Goal: Information Seeking & Learning: Learn about a topic

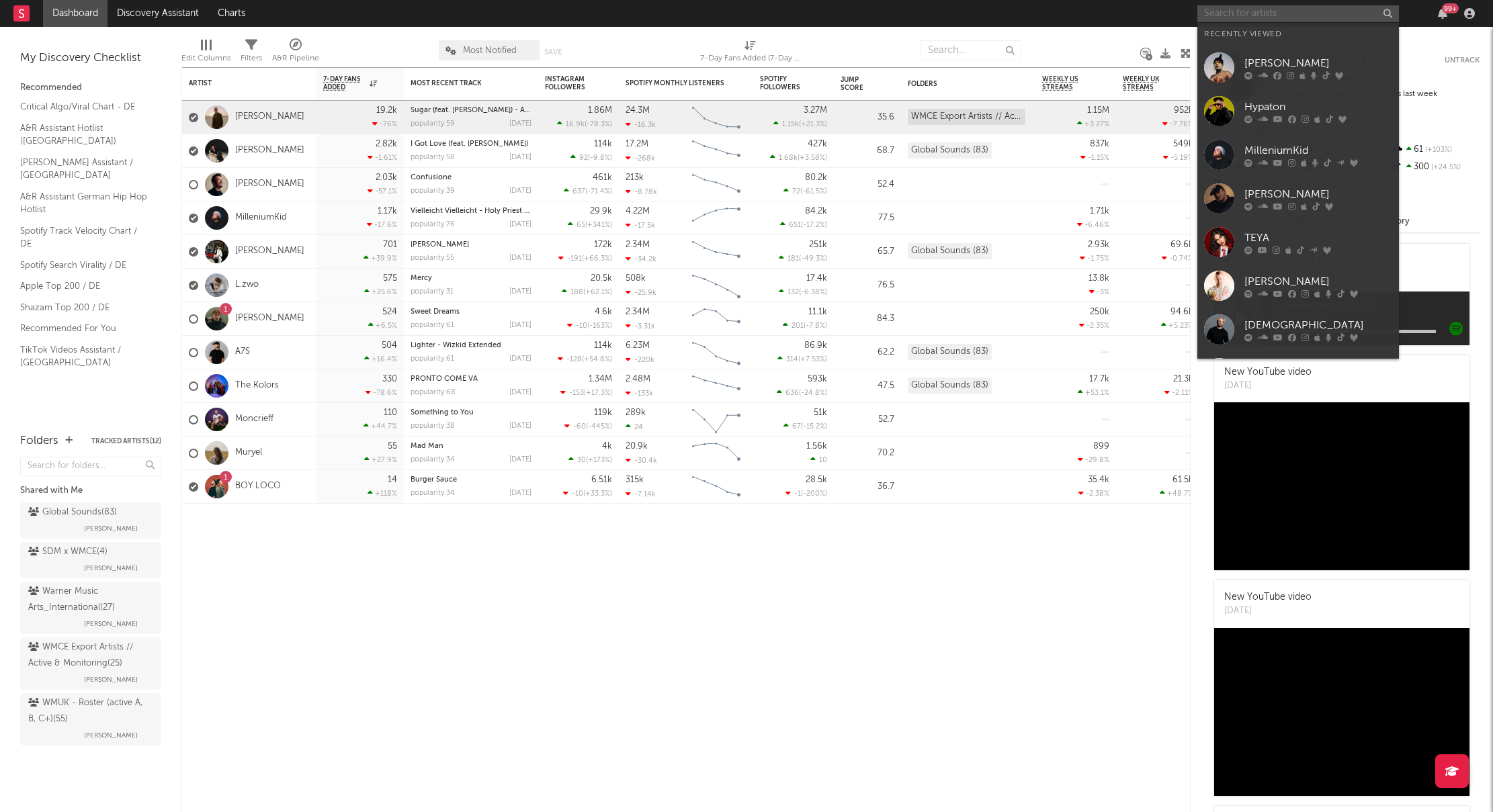
click at [1295, 13] on input "text" at bounding box center [1299, 13] width 202 height 17
click at [1225, 103] on div at bounding box center [1219, 111] width 30 height 30
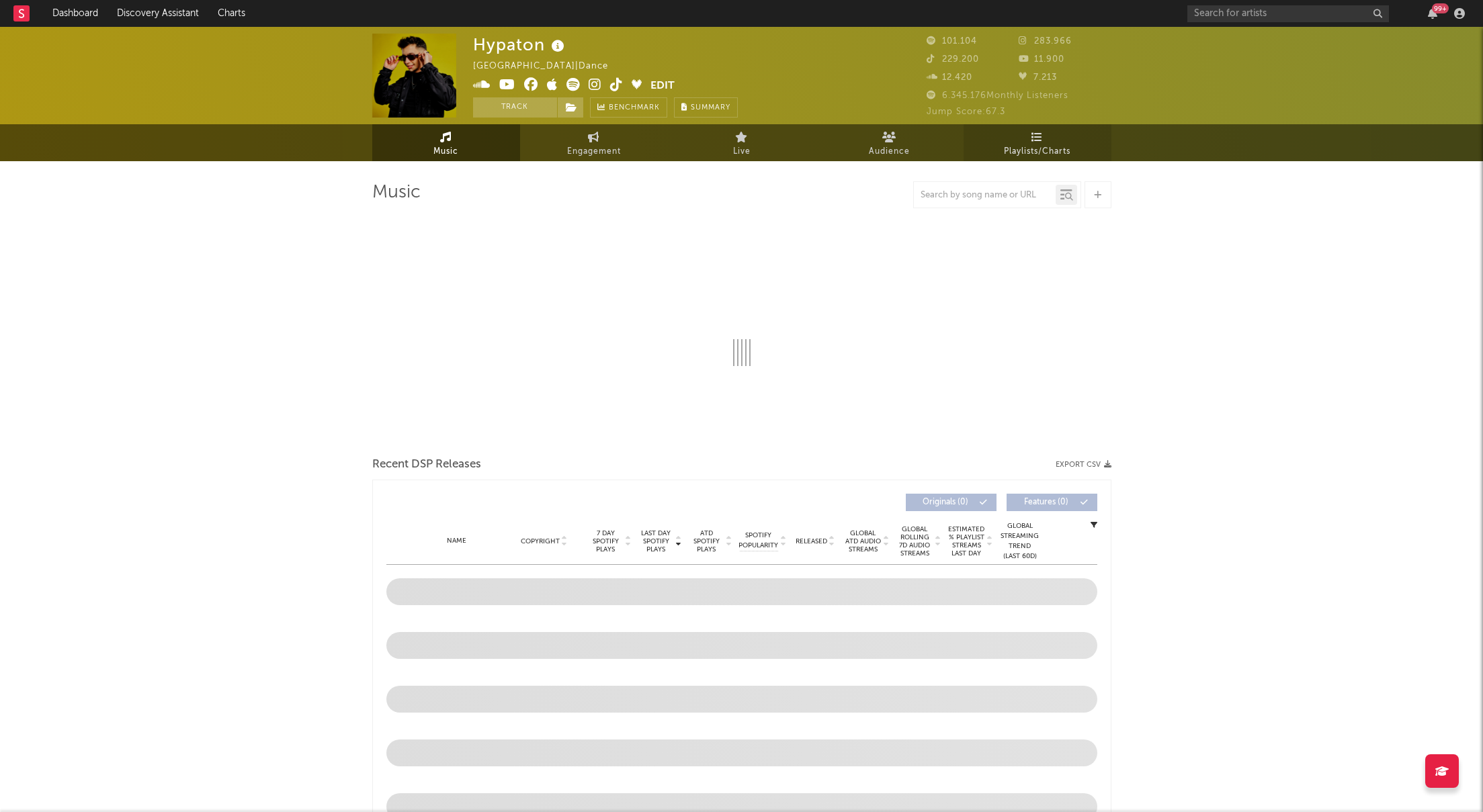
click at [1029, 141] on link "Playlists/Charts" at bounding box center [1038, 143] width 148 height 37
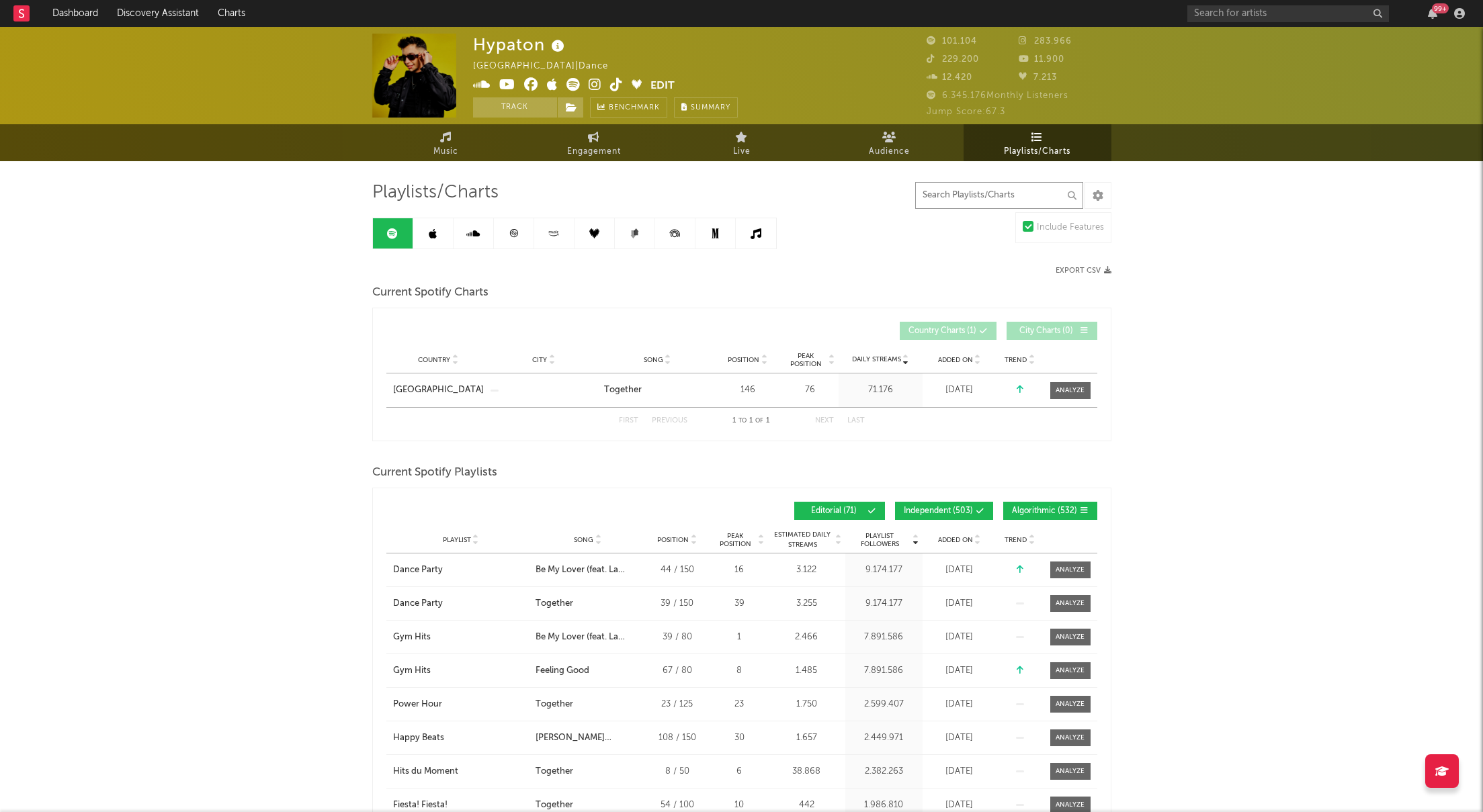
click at [985, 204] on input "text" at bounding box center [999, 195] width 168 height 27
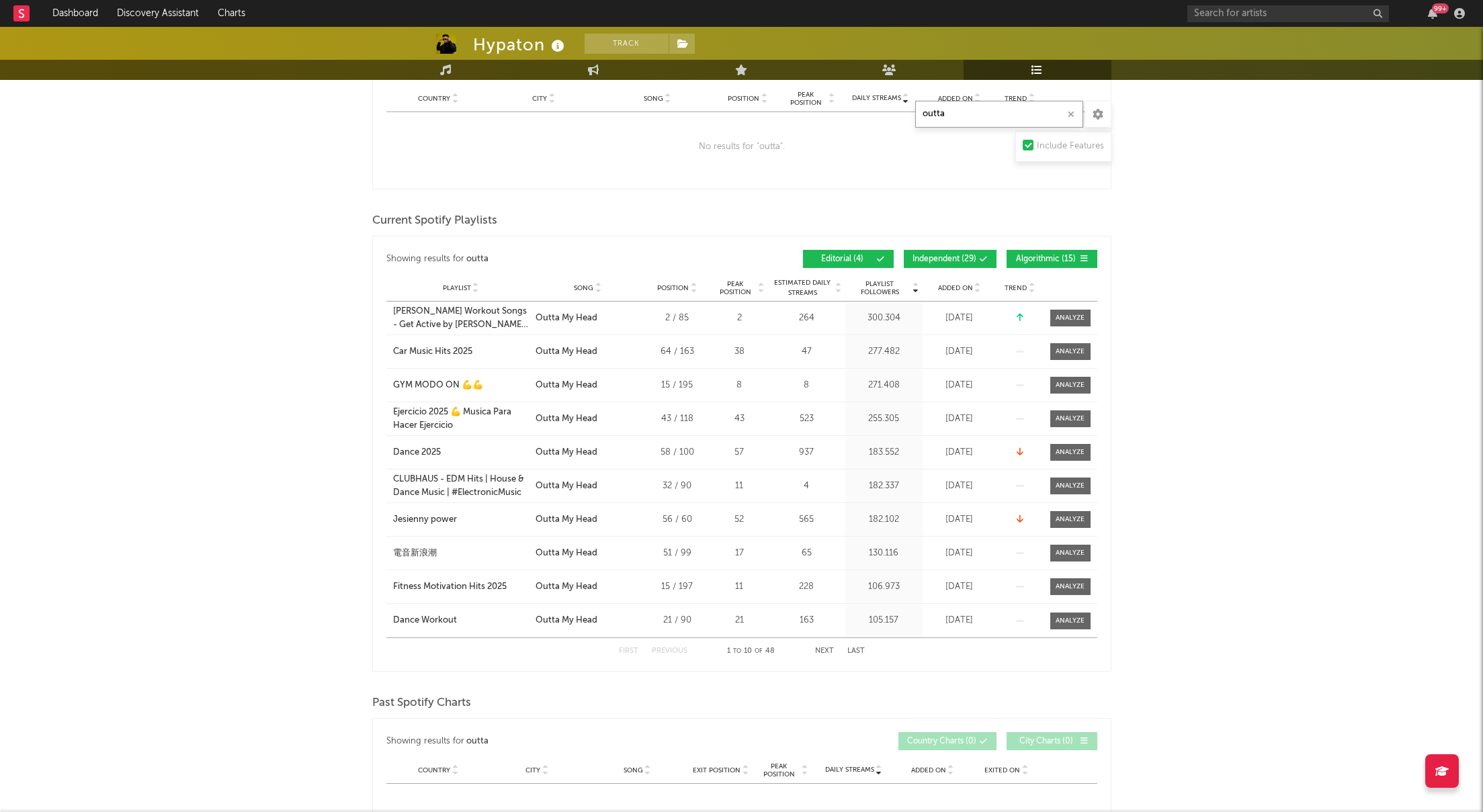
scroll to position [255, 0]
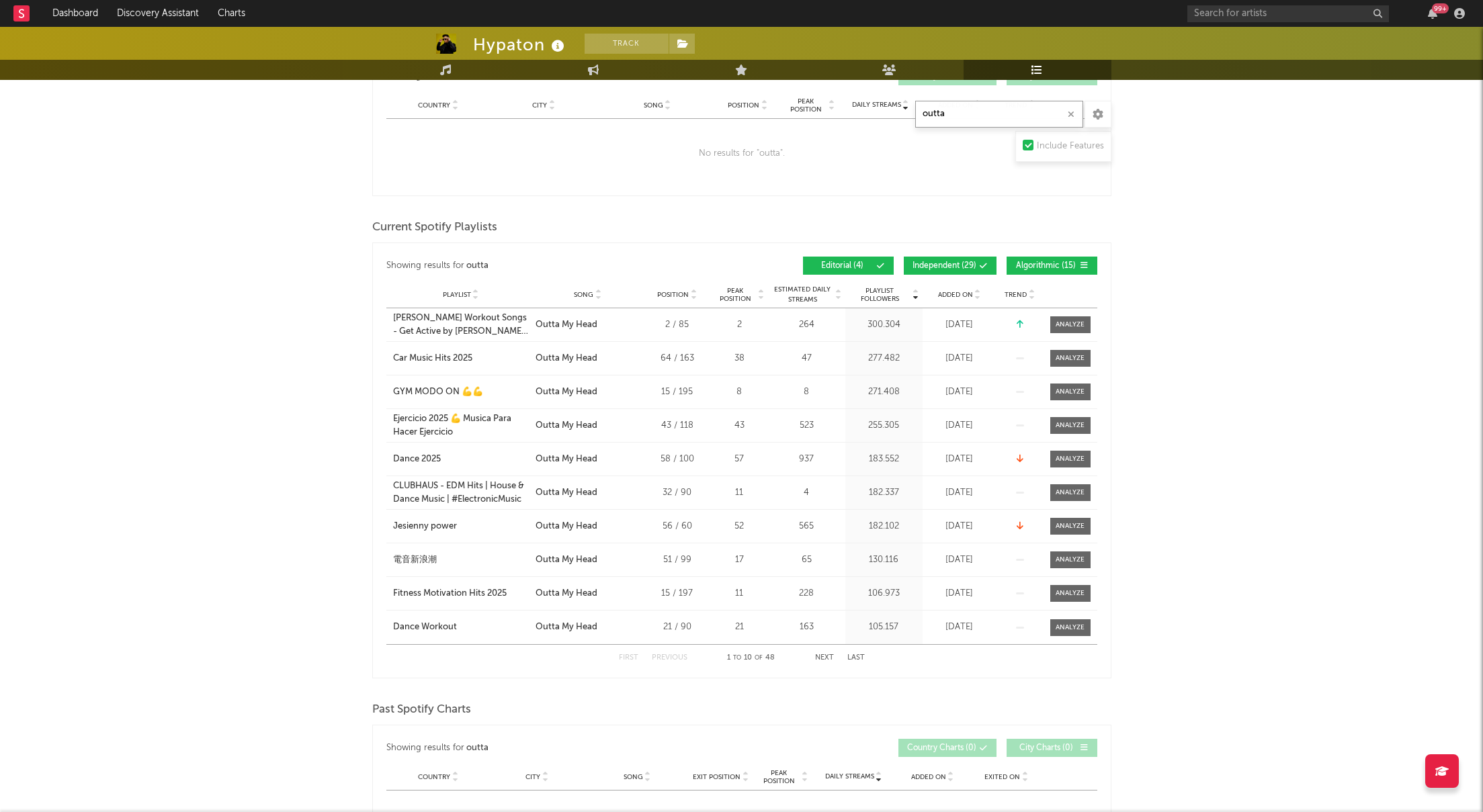
type input "outta"
click at [962, 294] on span "Added On" at bounding box center [956, 295] width 35 height 8
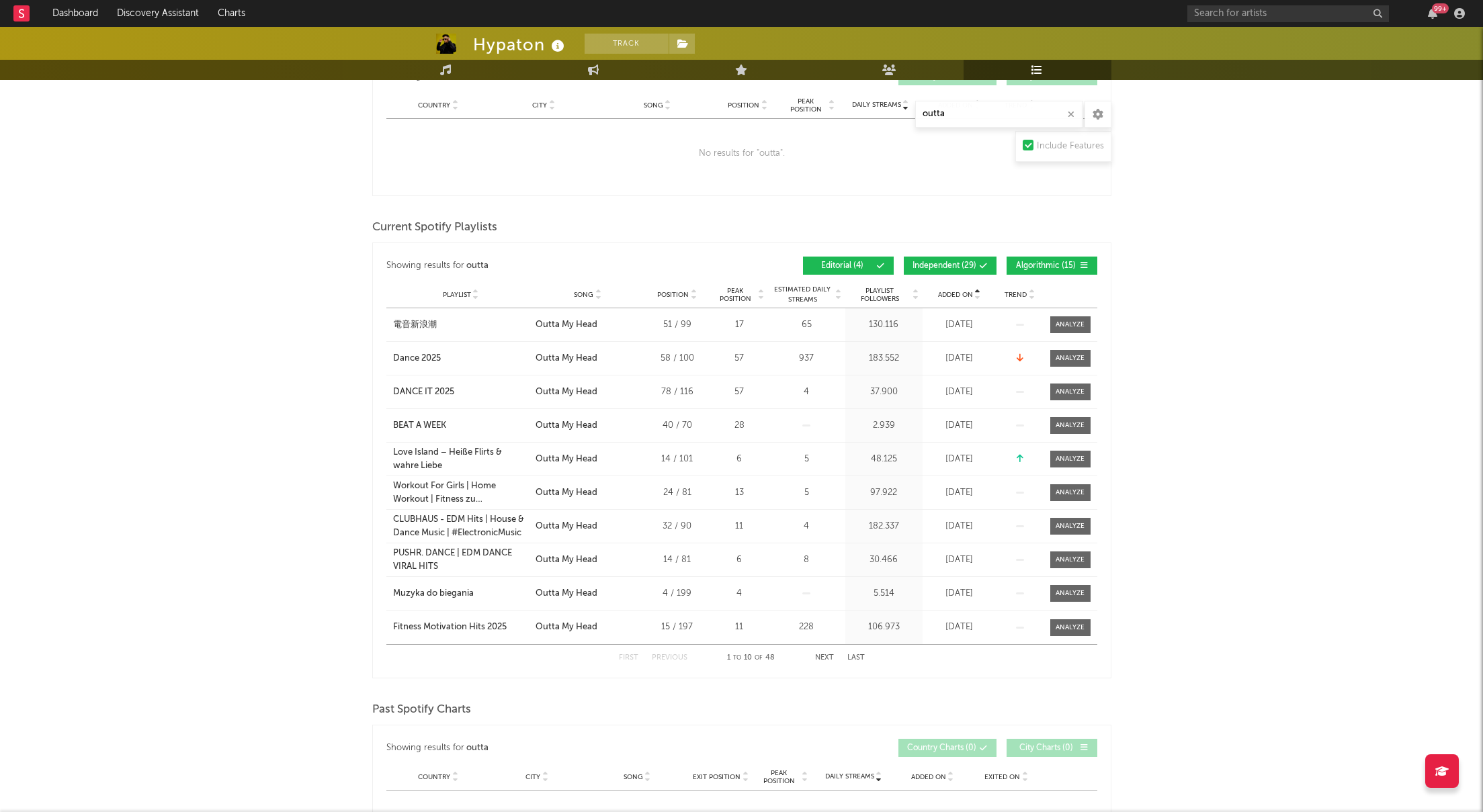
click at [962, 294] on span "Added On" at bounding box center [956, 295] width 35 height 8
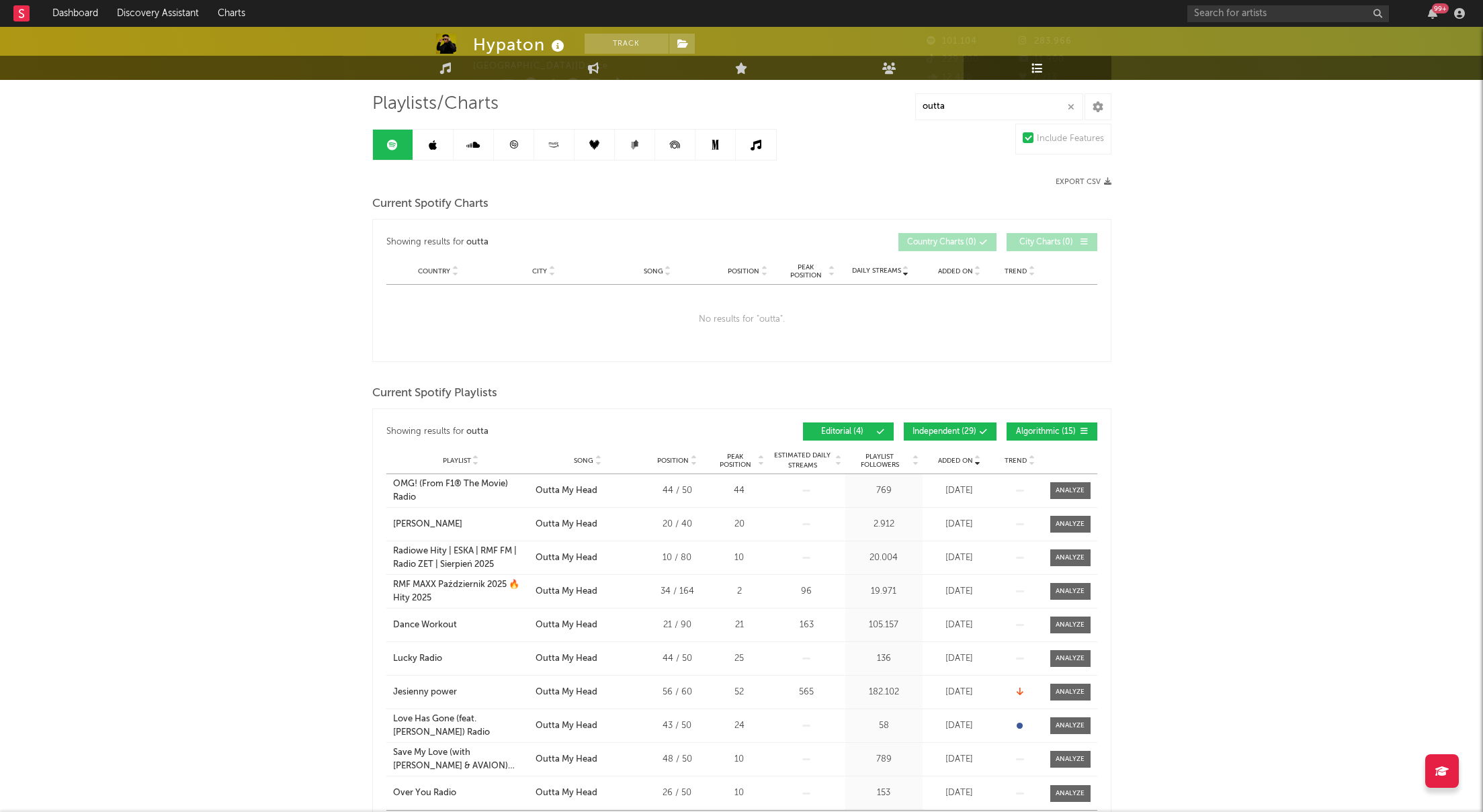
scroll to position [0, 0]
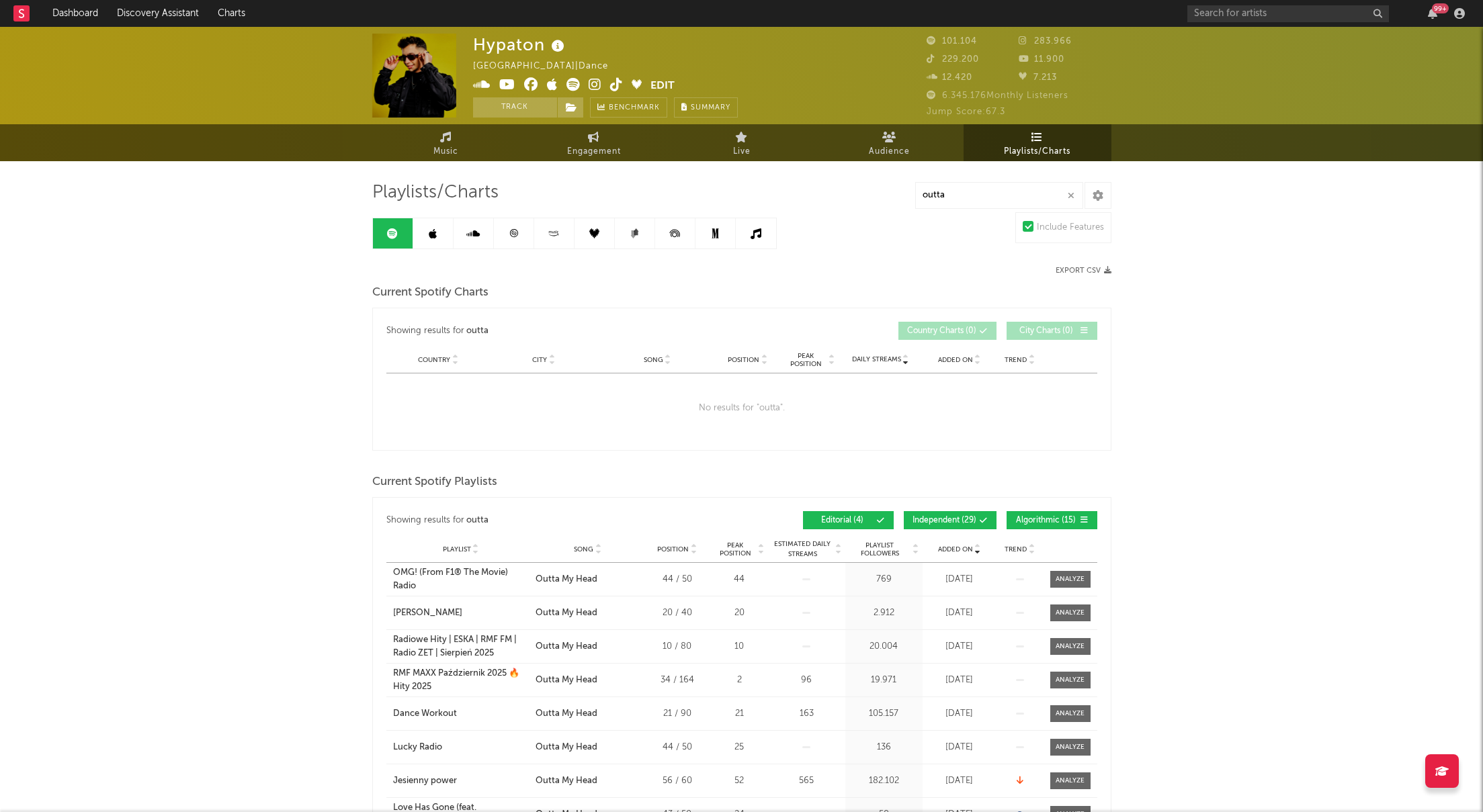
click at [518, 232] on icon at bounding box center [513, 233] width 8 height 8
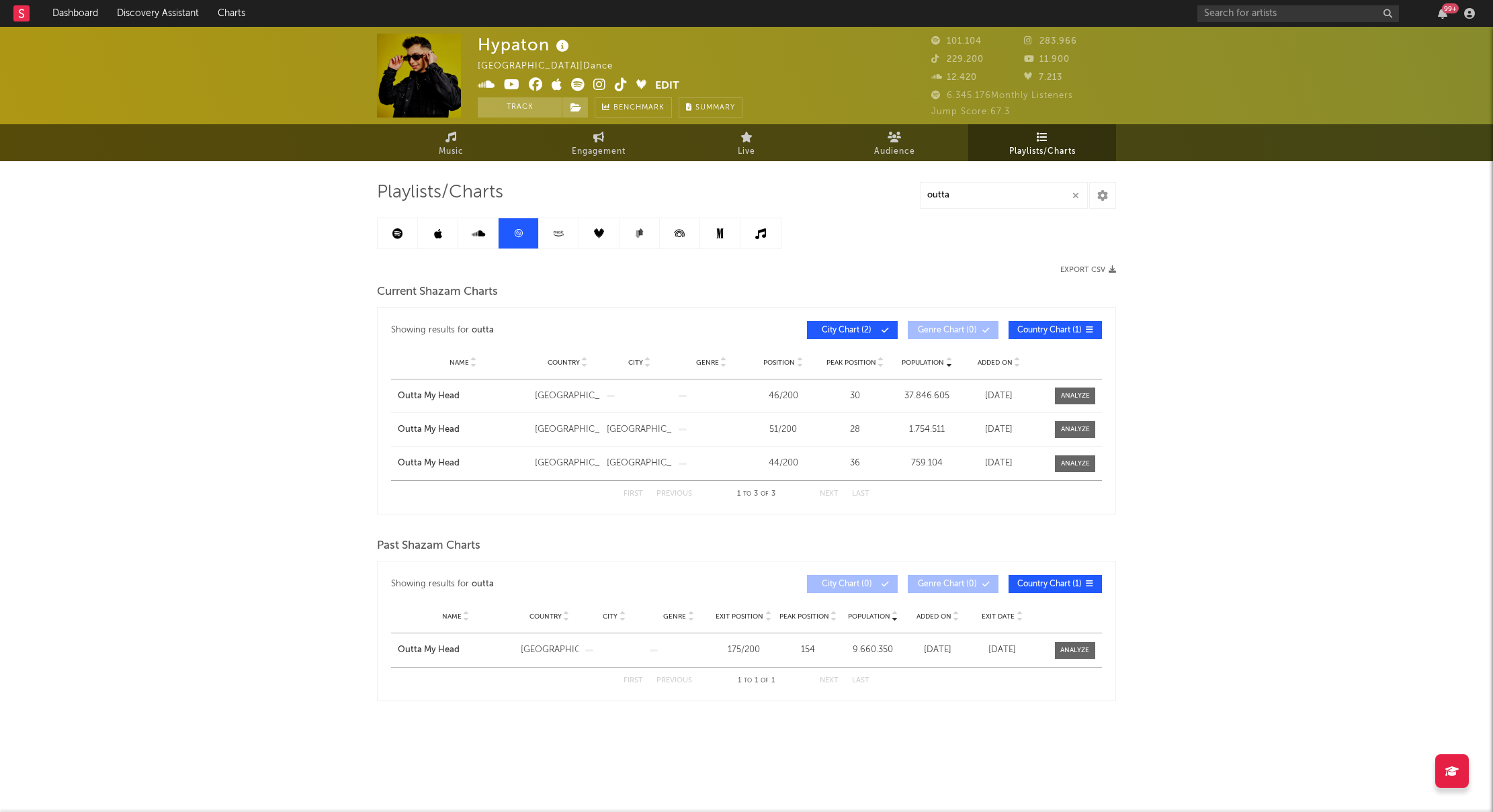
click at [561, 241] on link at bounding box center [559, 233] width 40 height 30
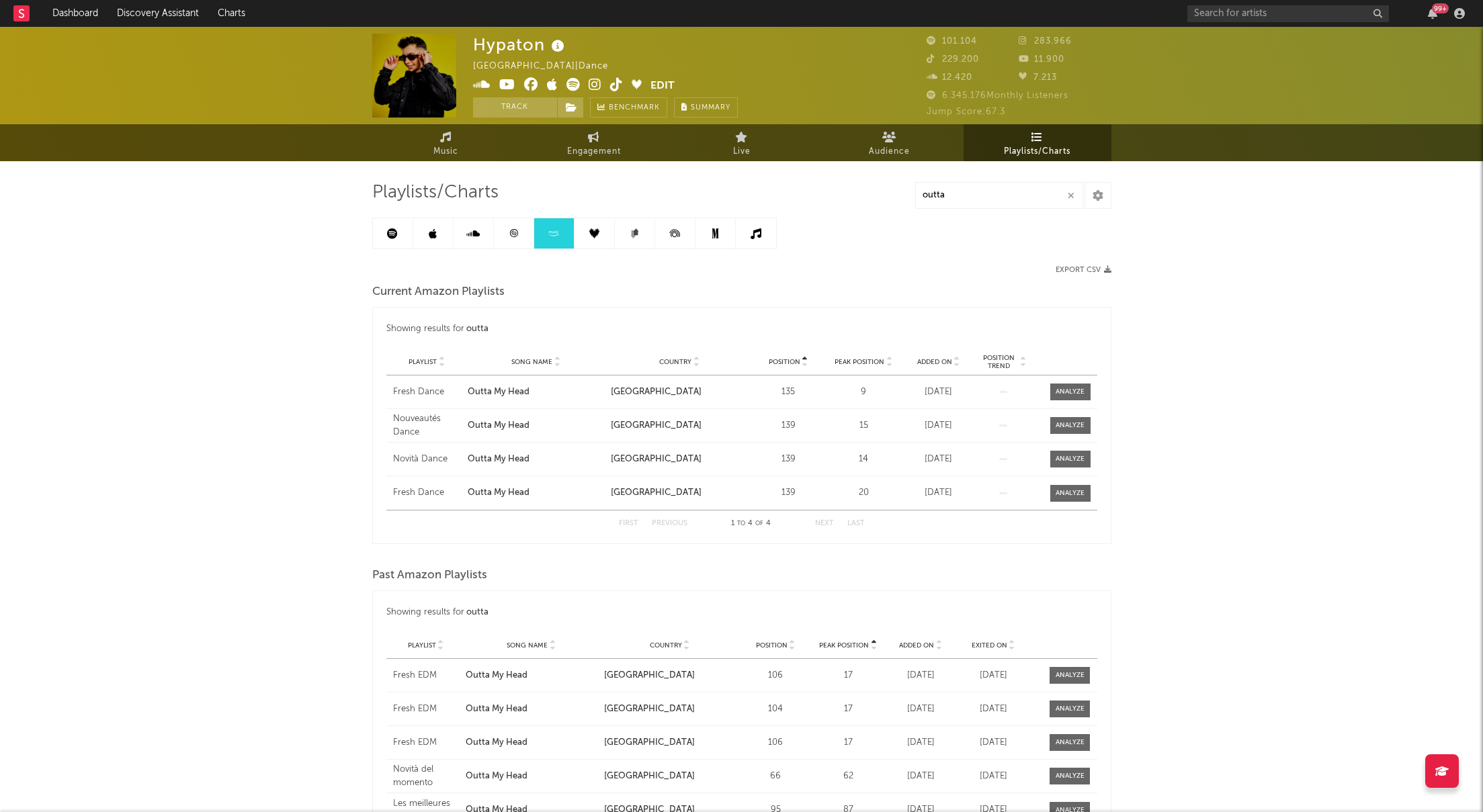
click at [439, 244] on link at bounding box center [433, 233] width 40 height 30
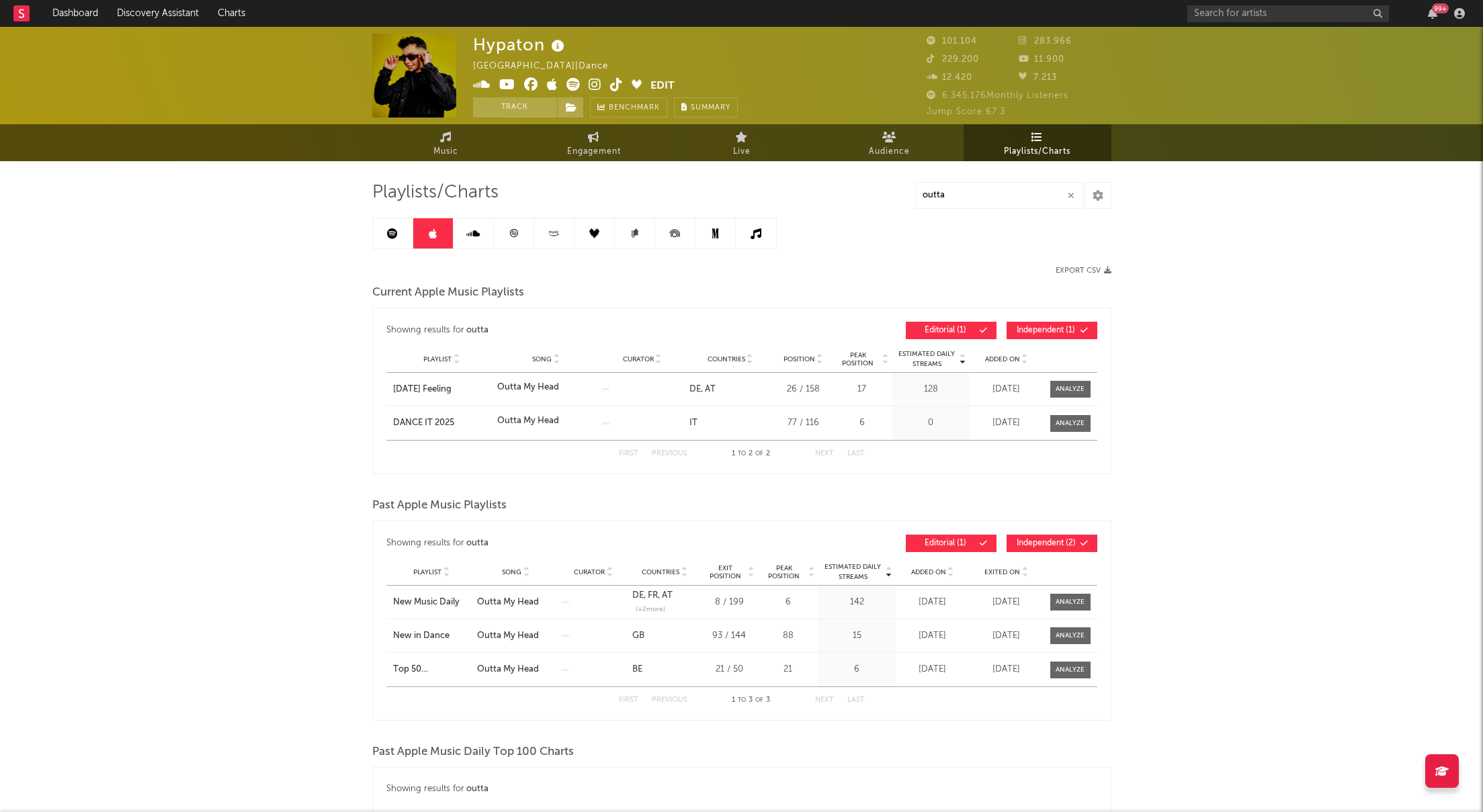
click at [396, 241] on link at bounding box center [393, 233] width 40 height 30
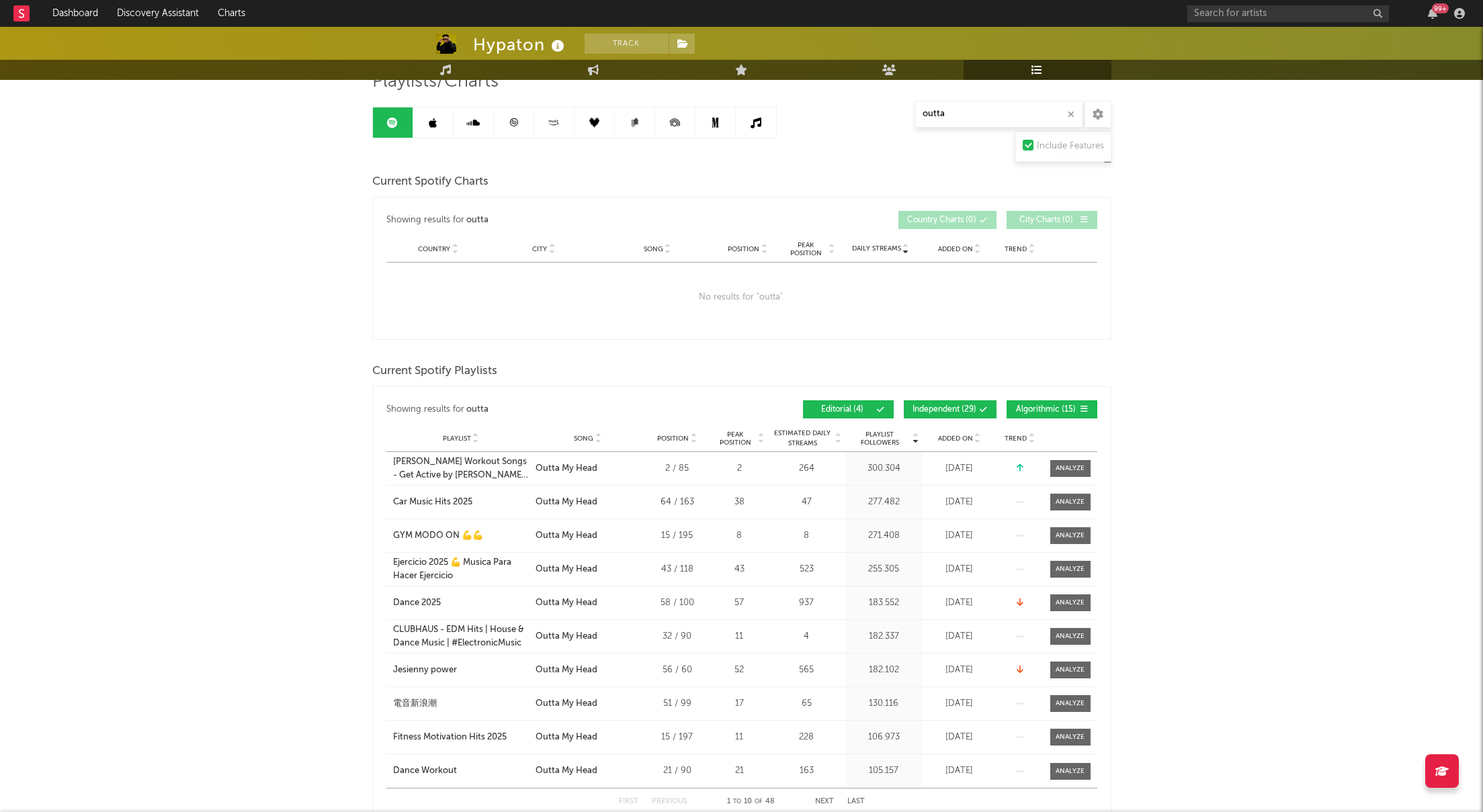
scroll to position [135, 0]
